Goal: Browse casually

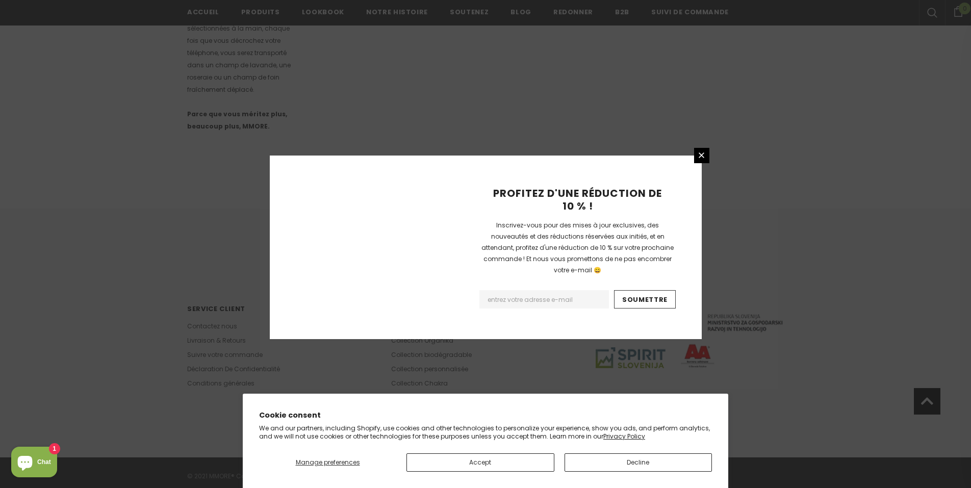
scroll to position [582, 0]
